Goal: Information Seeking & Learning: Find specific fact

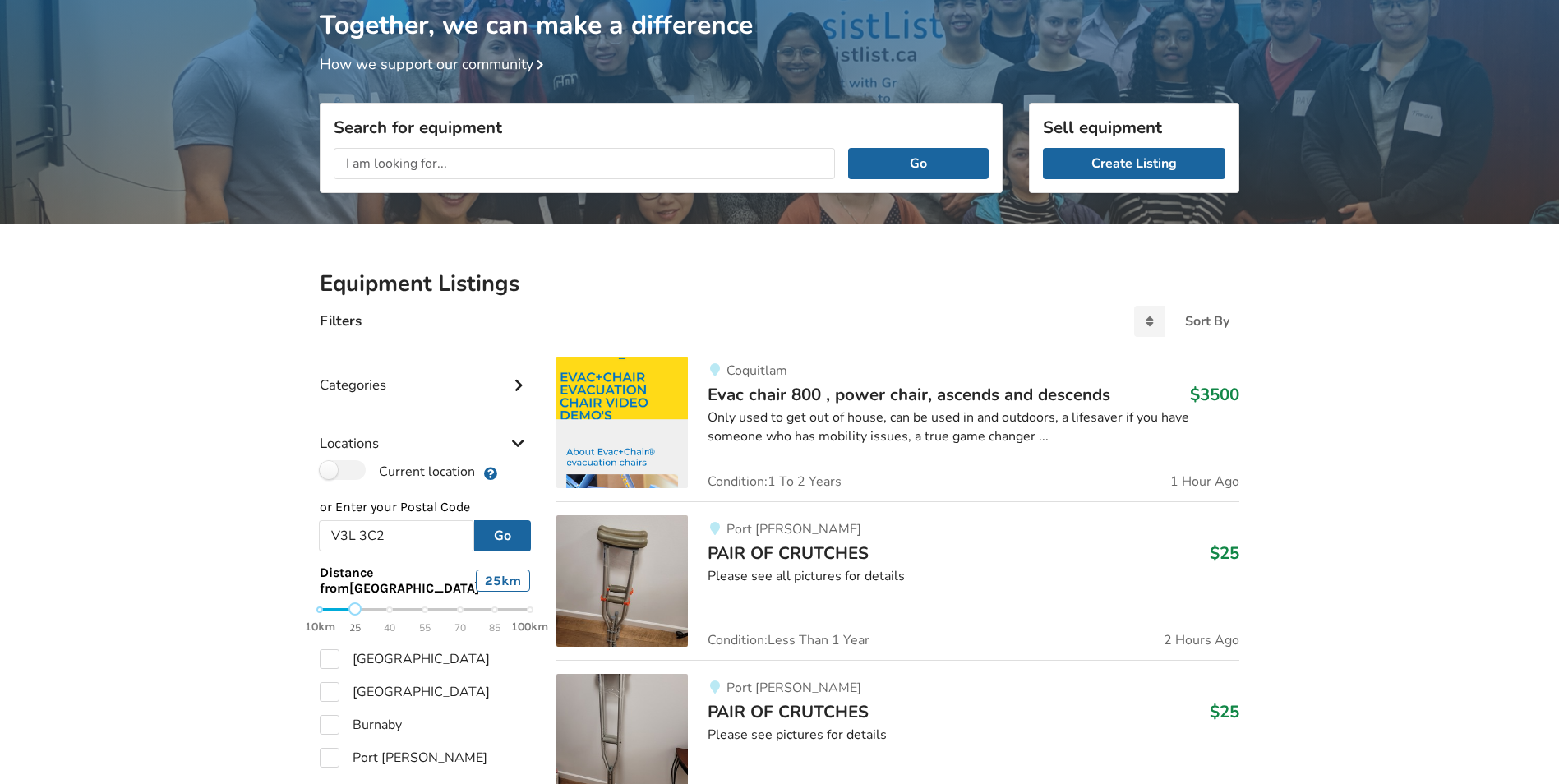
scroll to position [93, 0]
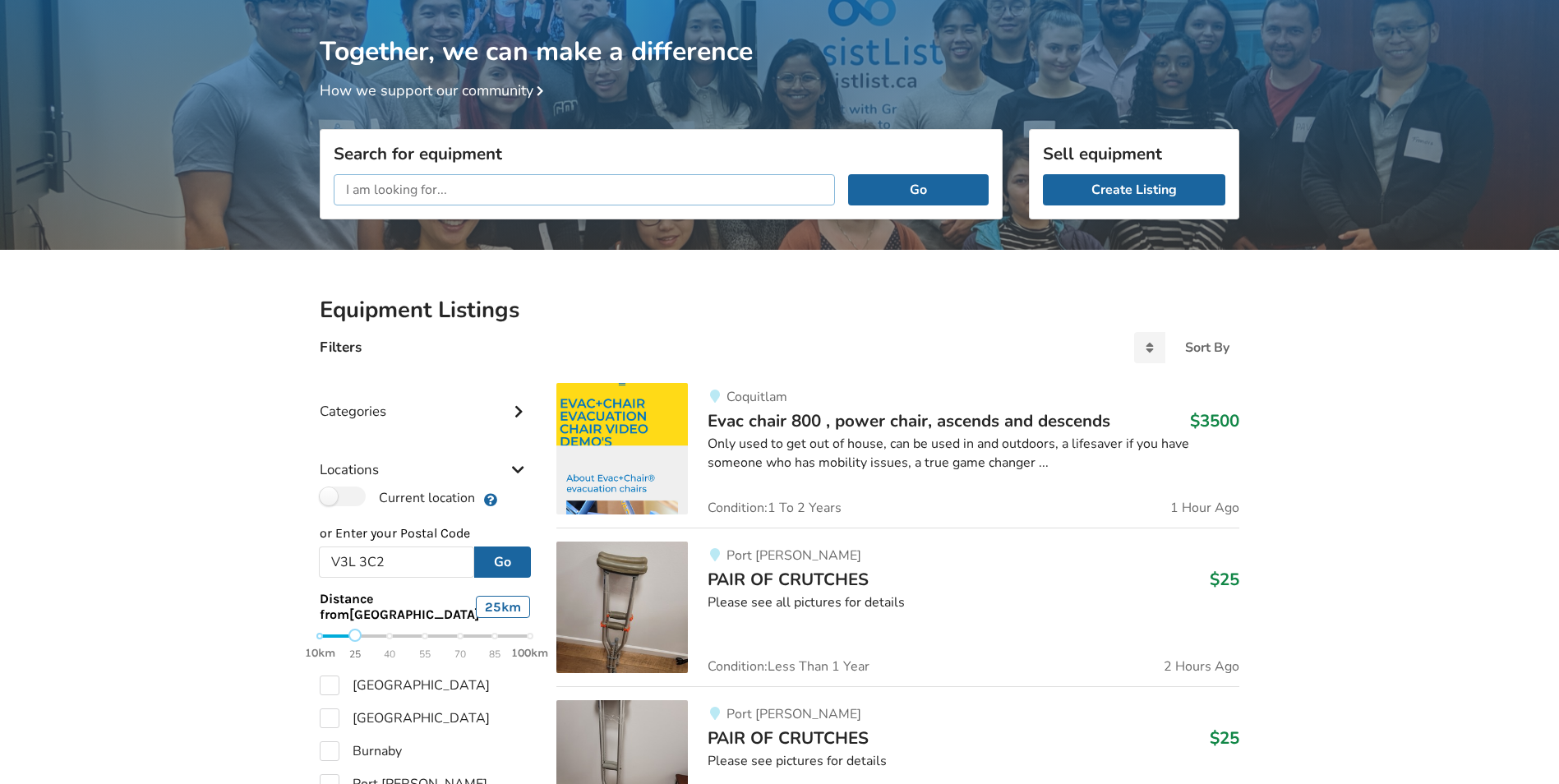
click at [377, 192] on input "text" at bounding box center [584, 190] width 502 height 31
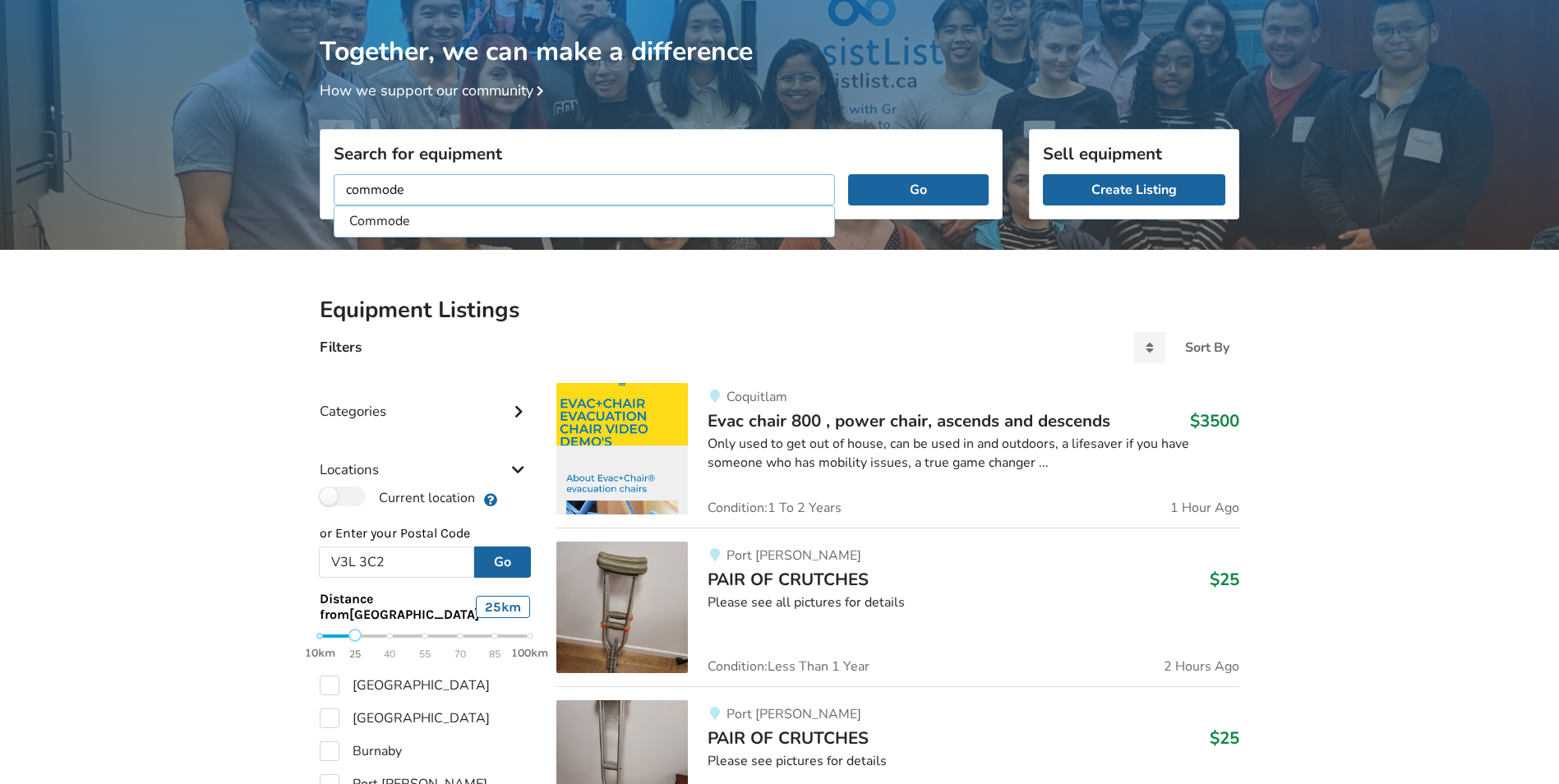
type input "commode"
click at [848, 174] on button "Go" at bounding box center [918, 190] width 140 height 31
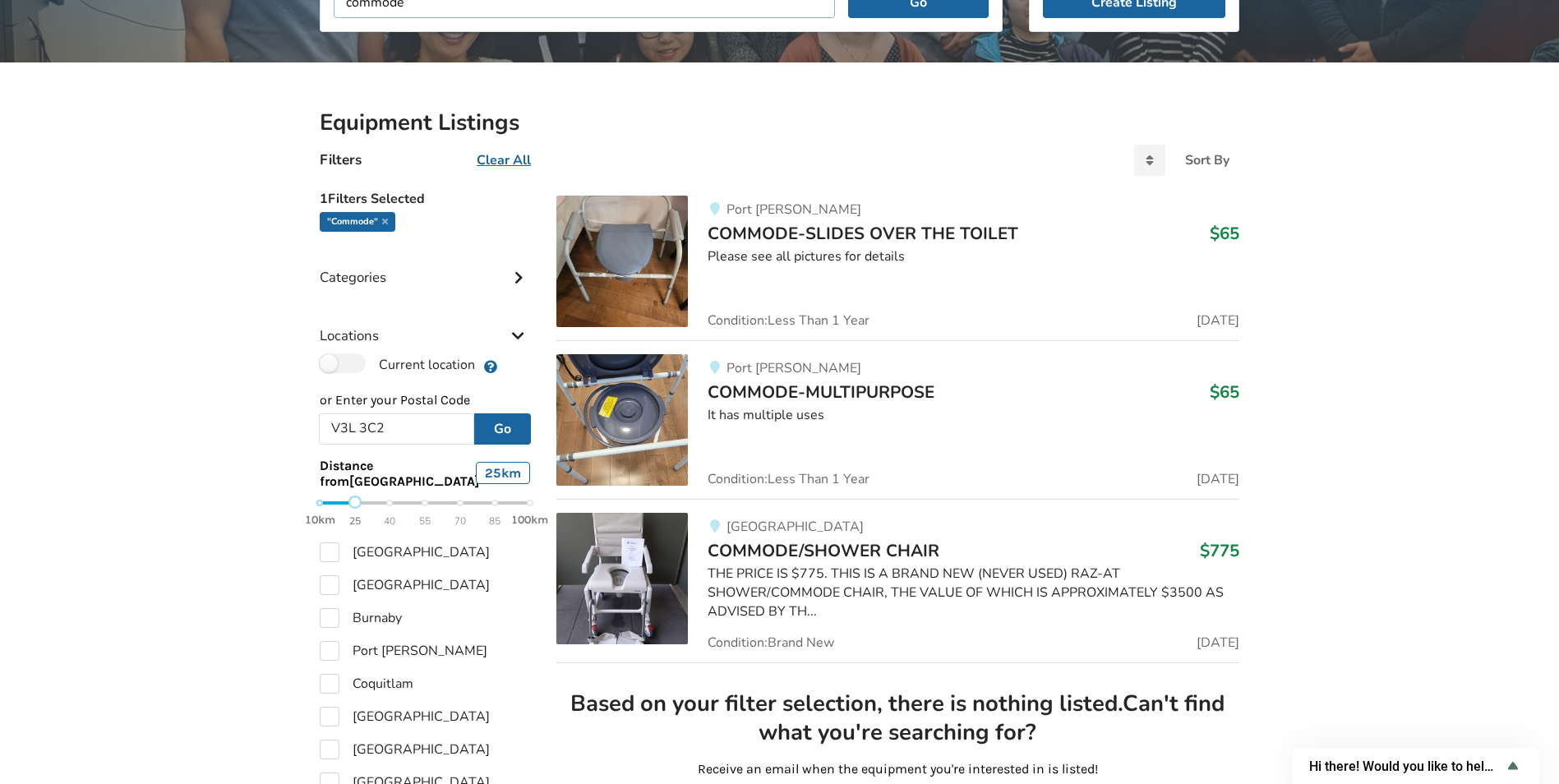
scroll to position [224, 0]
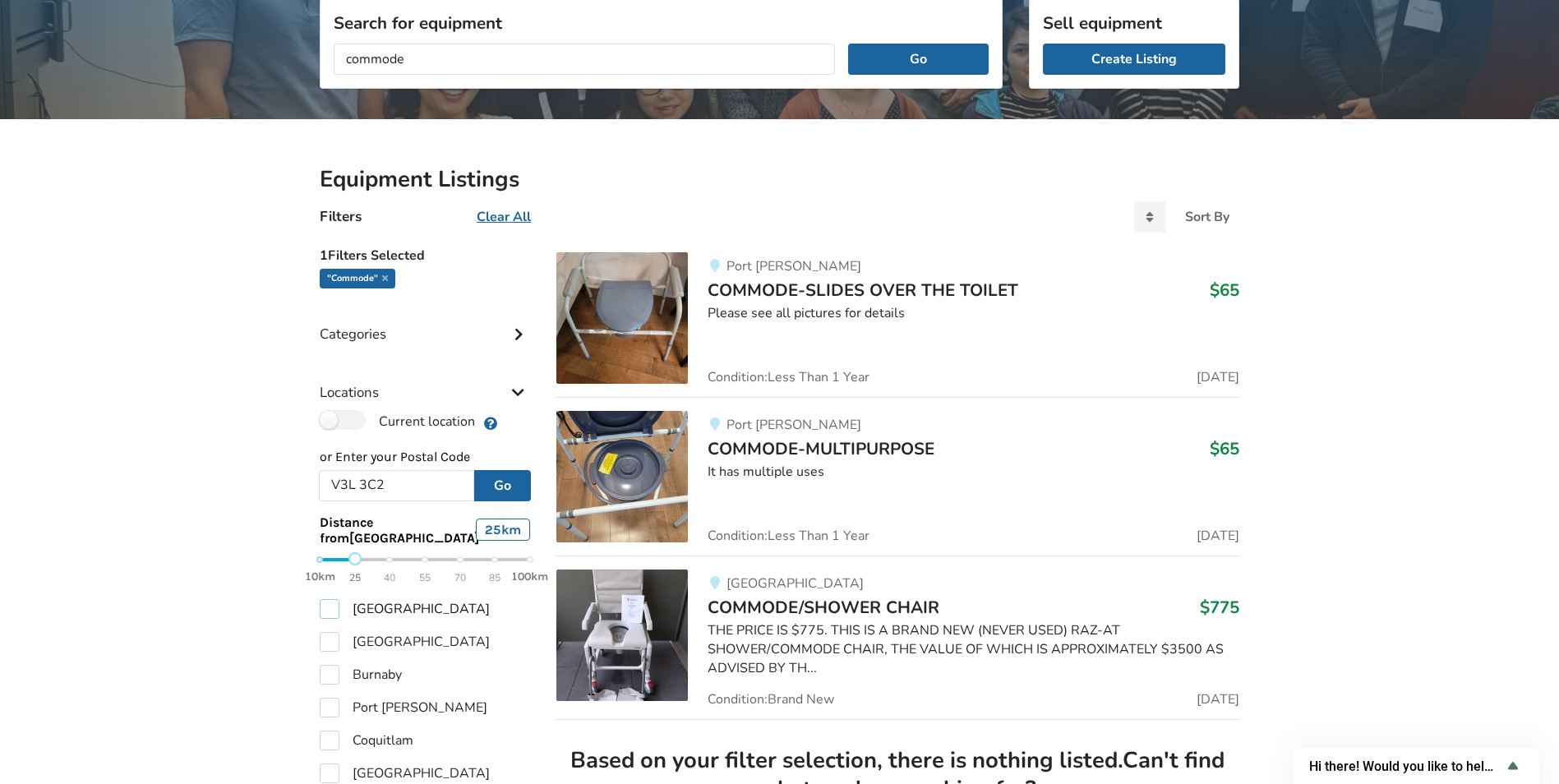
click at [333, 618] on label "[GEOGRAPHIC_DATA]" at bounding box center [405, 609] width 170 height 20
checkbox input "true"
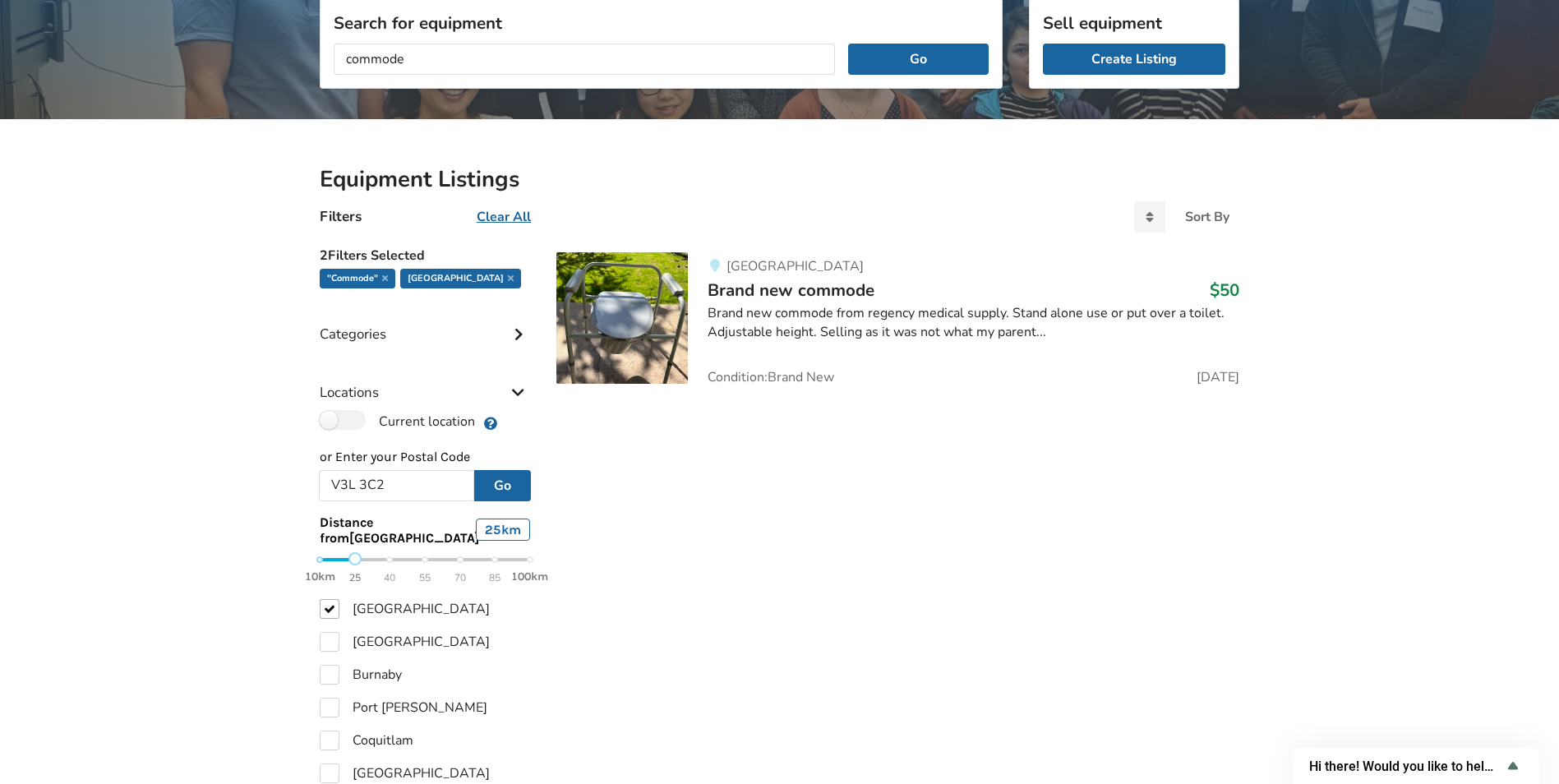
click at [659, 312] on img at bounding box center [622, 317] width 132 height 132
